Goal: Register for event/course

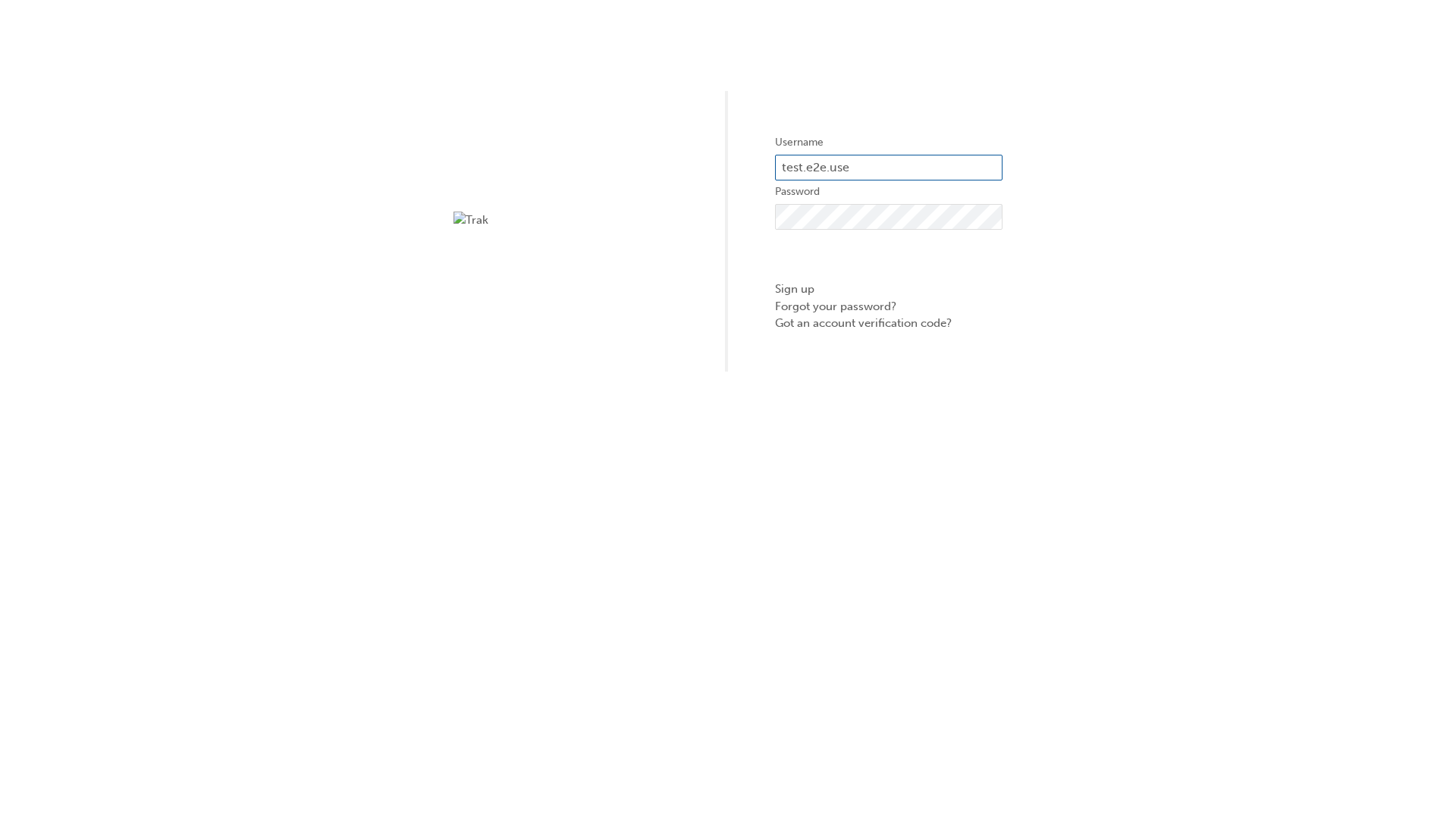
type input "test.e2e.user14"
